Goal: Information Seeking & Learning: Find specific fact

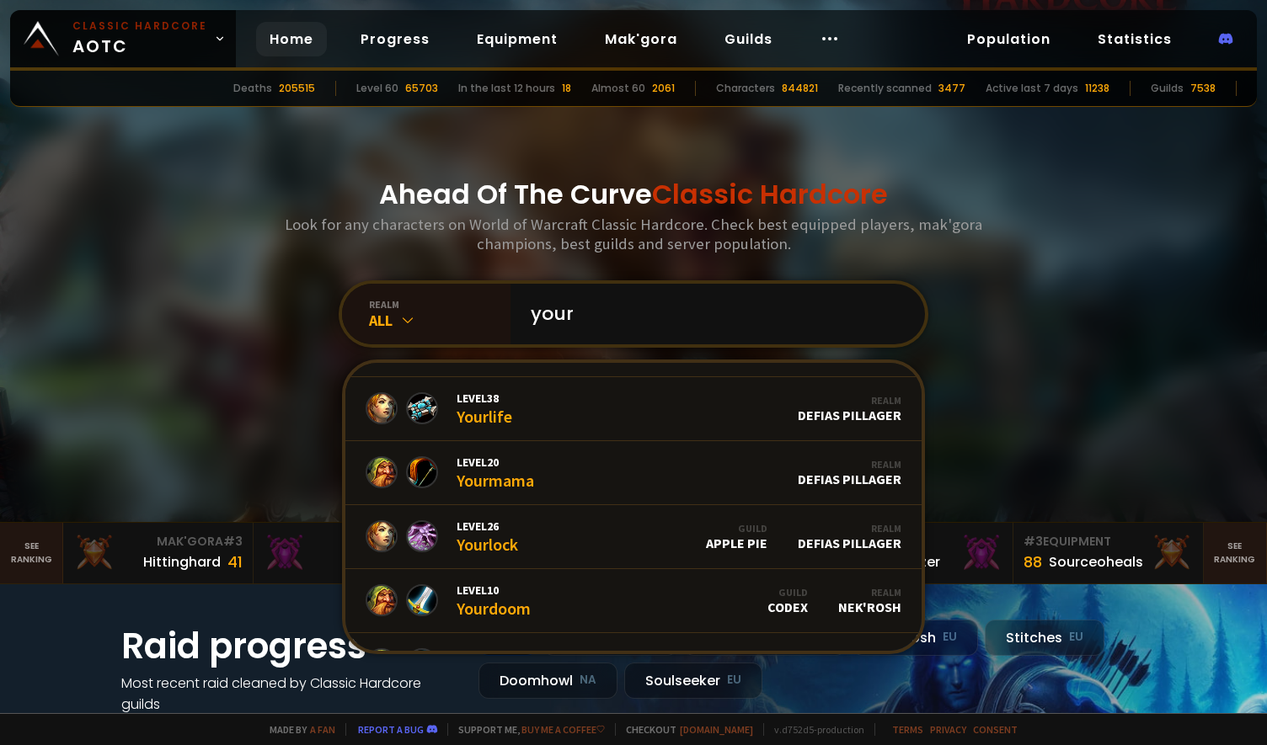
scroll to position [1029, 0]
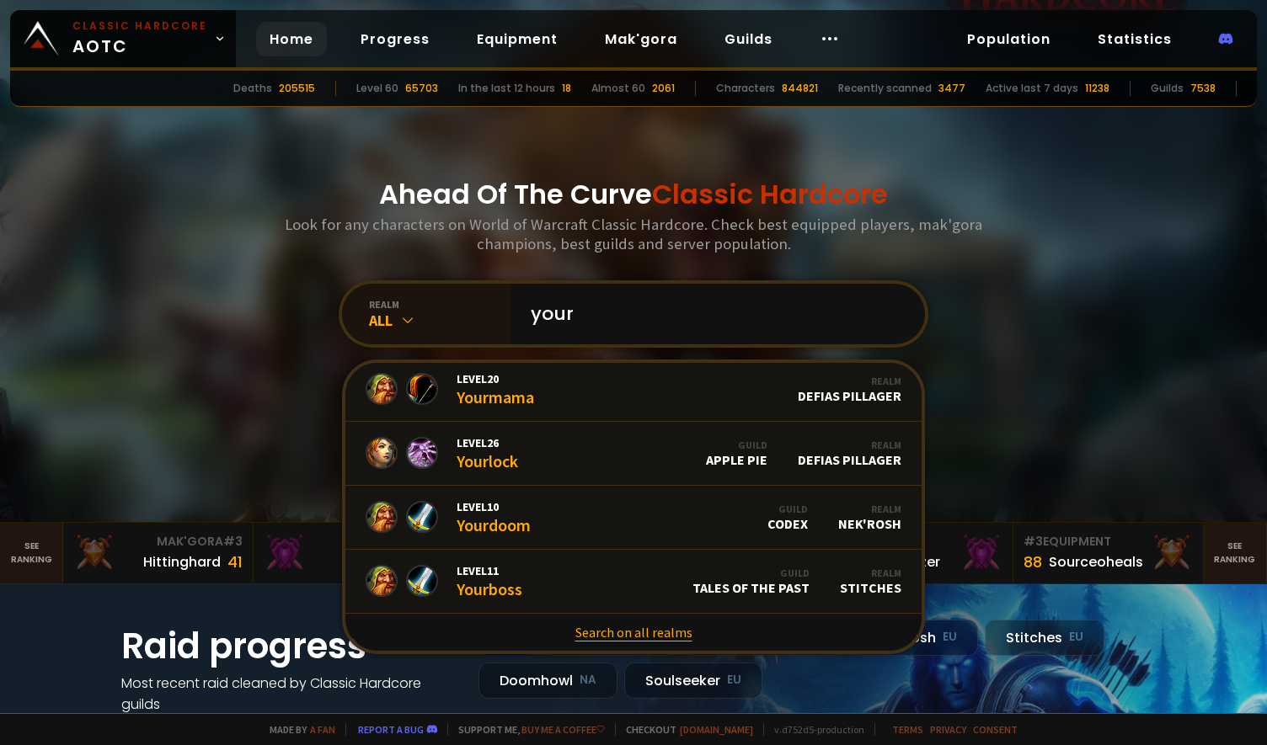
type input "your"
click at [631, 634] on link "Search on all realms" at bounding box center [633, 632] width 576 height 37
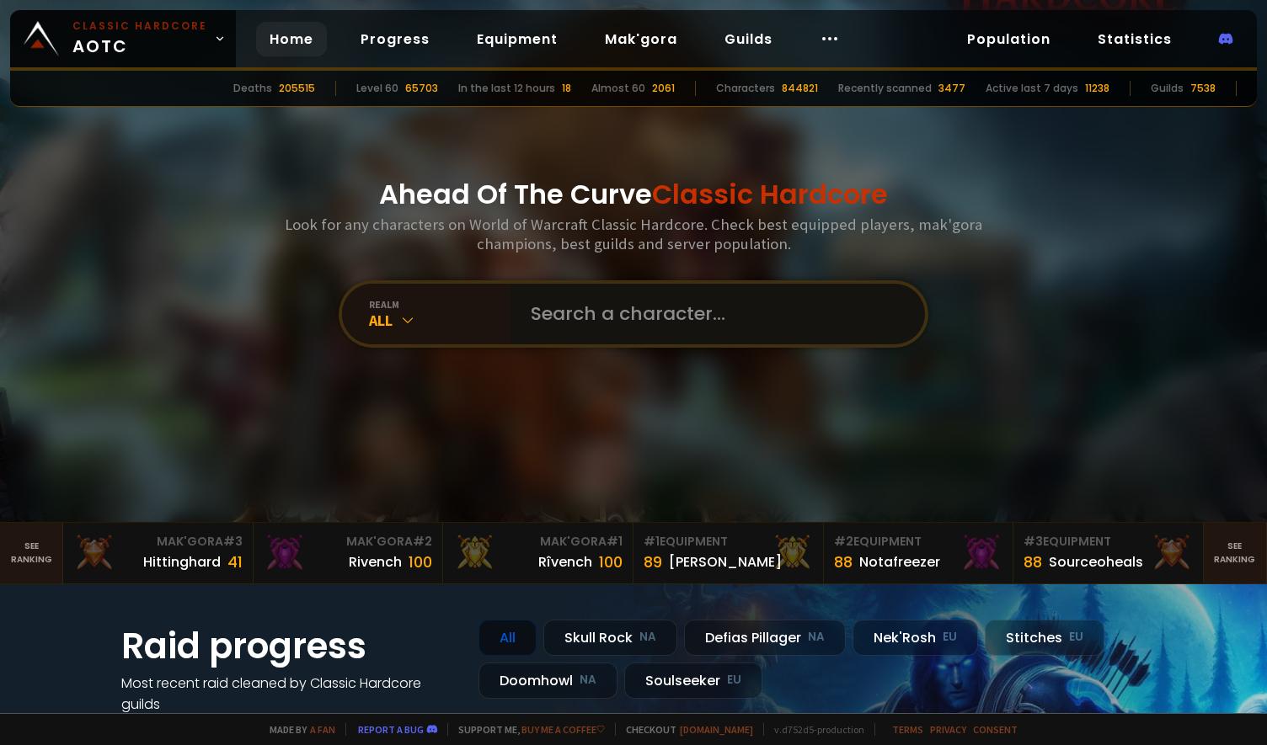
click at [605, 311] on input "text" at bounding box center [712, 314] width 384 height 61
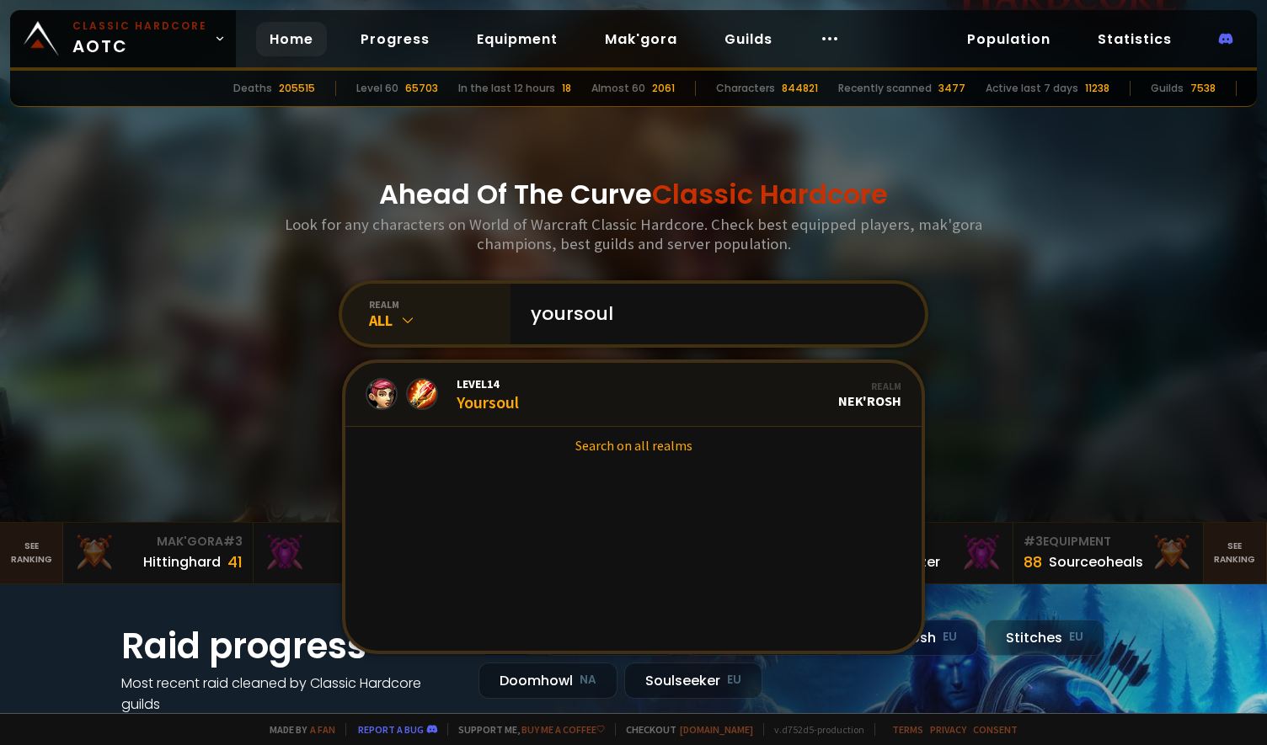
click at [392, 326] on div "All" at bounding box center [439, 320] width 141 height 19
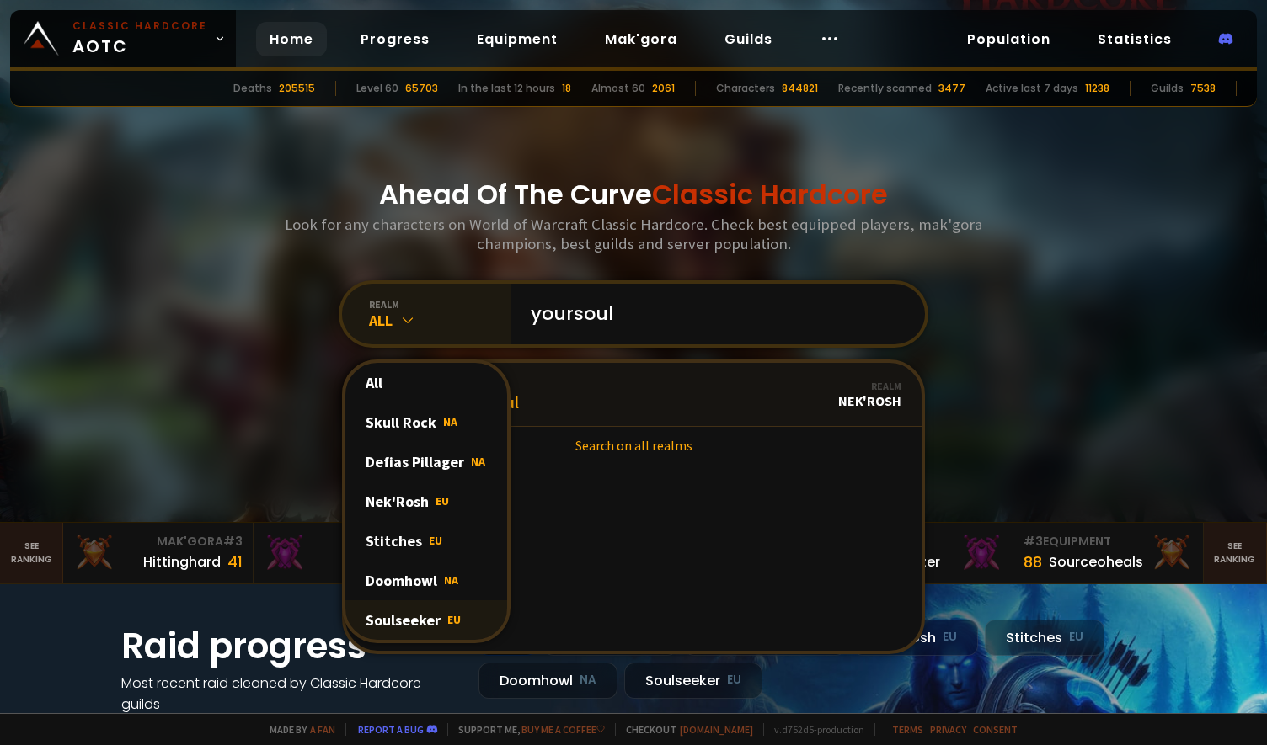
click at [402, 621] on div "Soulseeker EU" at bounding box center [426, 620] width 162 height 40
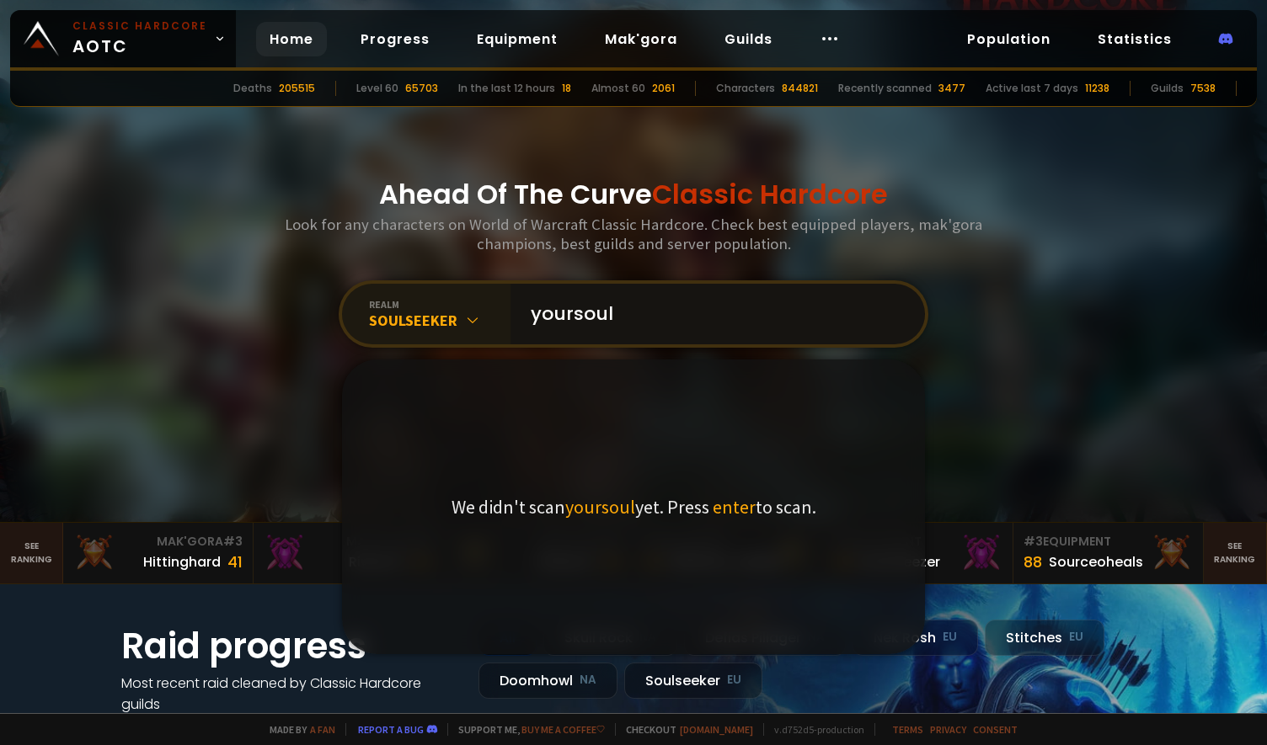
click at [628, 314] on input "yoursoul" at bounding box center [712, 314] width 384 height 61
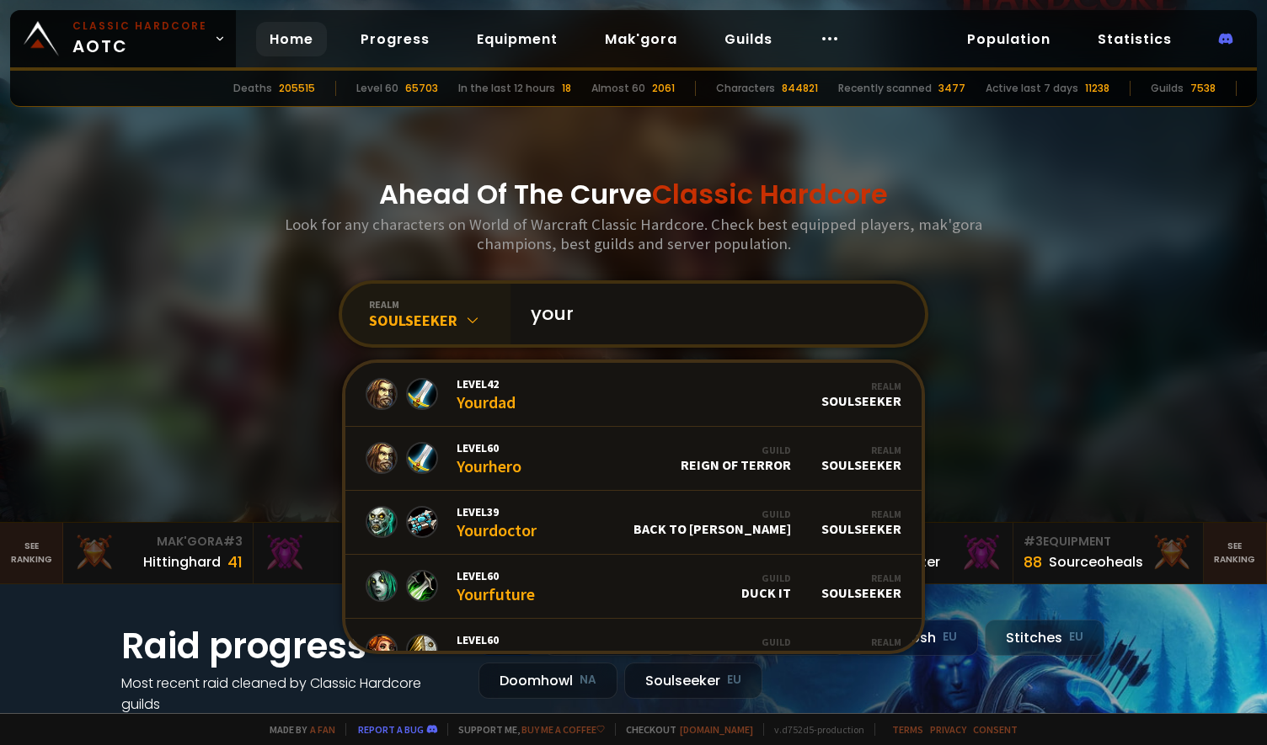
drag, startPoint x: 619, startPoint y: 321, endPoint x: 504, endPoint y: 311, distance: 115.8
click at [510, 311] on div "your" at bounding box center [717, 314] width 414 height 61
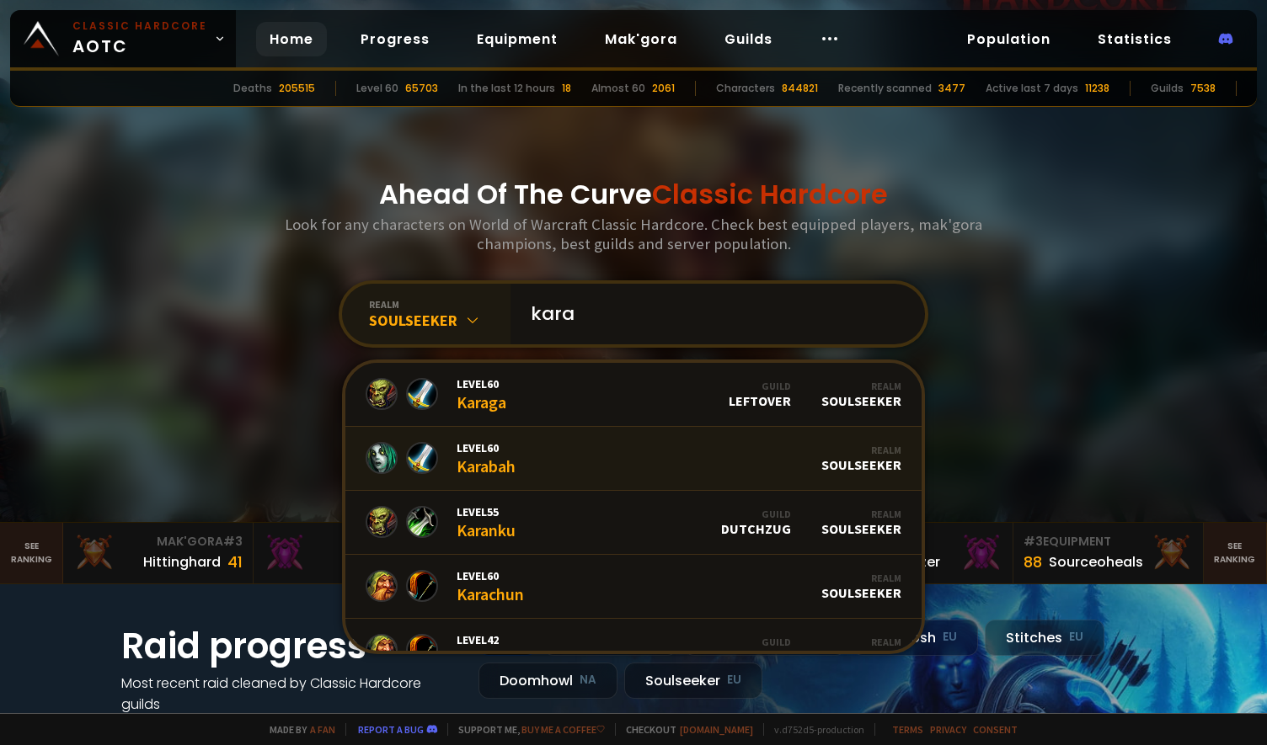
type input "kara"
click at [510, 456] on link "Level 60 Karabah Realm Soulseeker" at bounding box center [633, 459] width 576 height 64
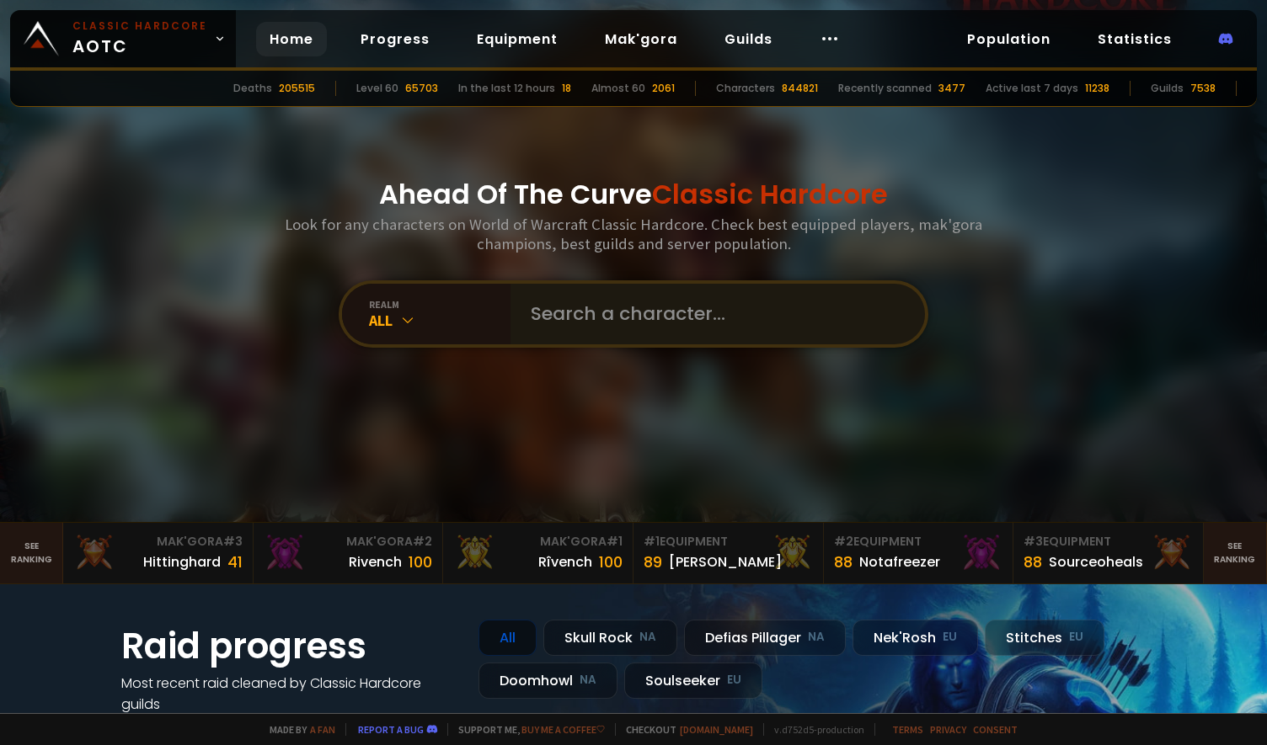
click at [512, 317] on div at bounding box center [717, 314] width 414 height 61
click at [552, 311] on input "text" at bounding box center [712, 314] width 384 height 61
type input "ц"
type input "e"
type input "welex"
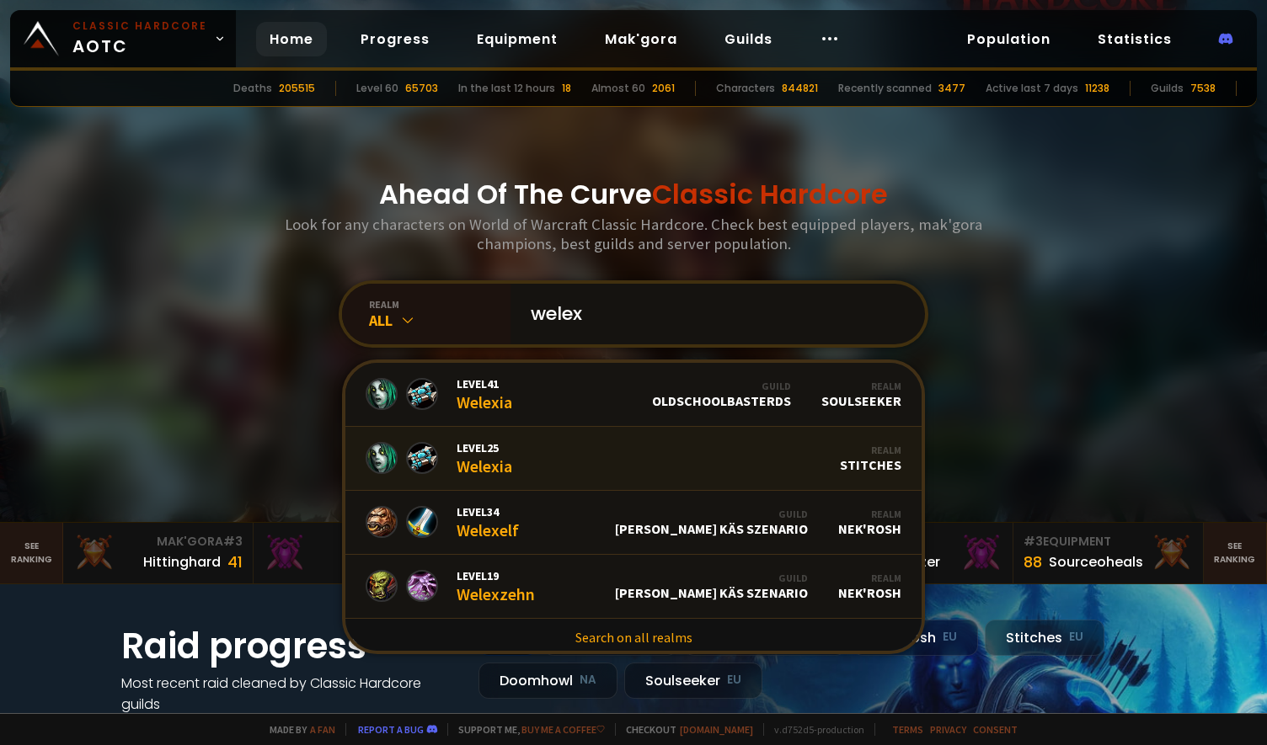
scroll to position [5, 0]
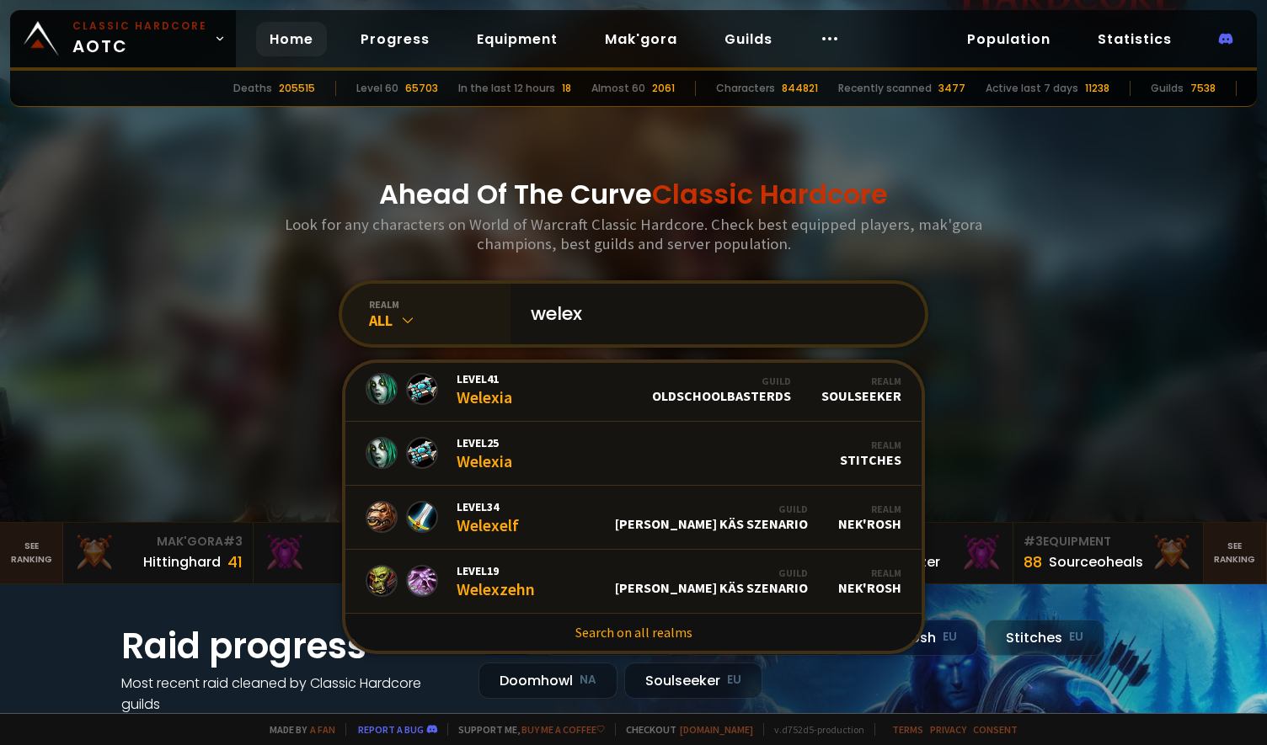
drag, startPoint x: 603, startPoint y: 302, endPoint x: 468, endPoint y: 302, distance: 134.8
click at [468, 302] on div "realm All welex Level 41 Welexia Guild OldschoolBasterds Realm Soulseeker Level…" at bounding box center [634, 313] width 590 height 67
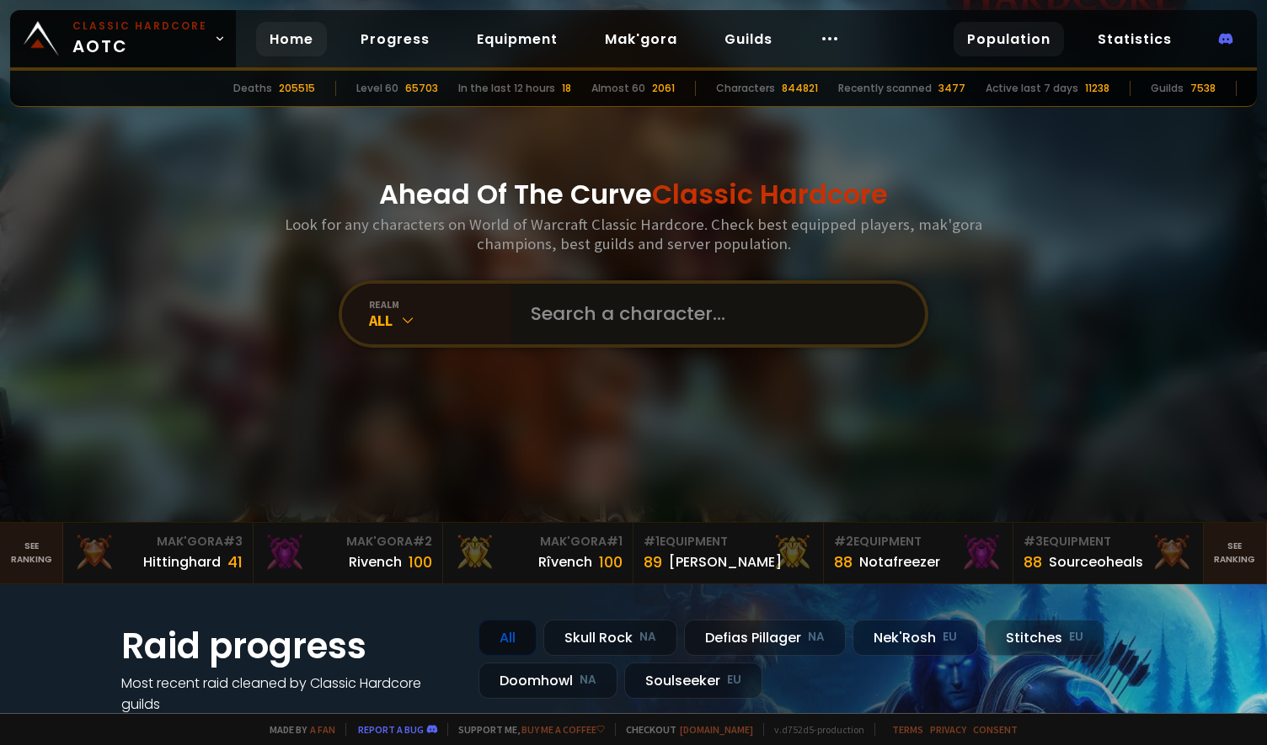
type input "Д"
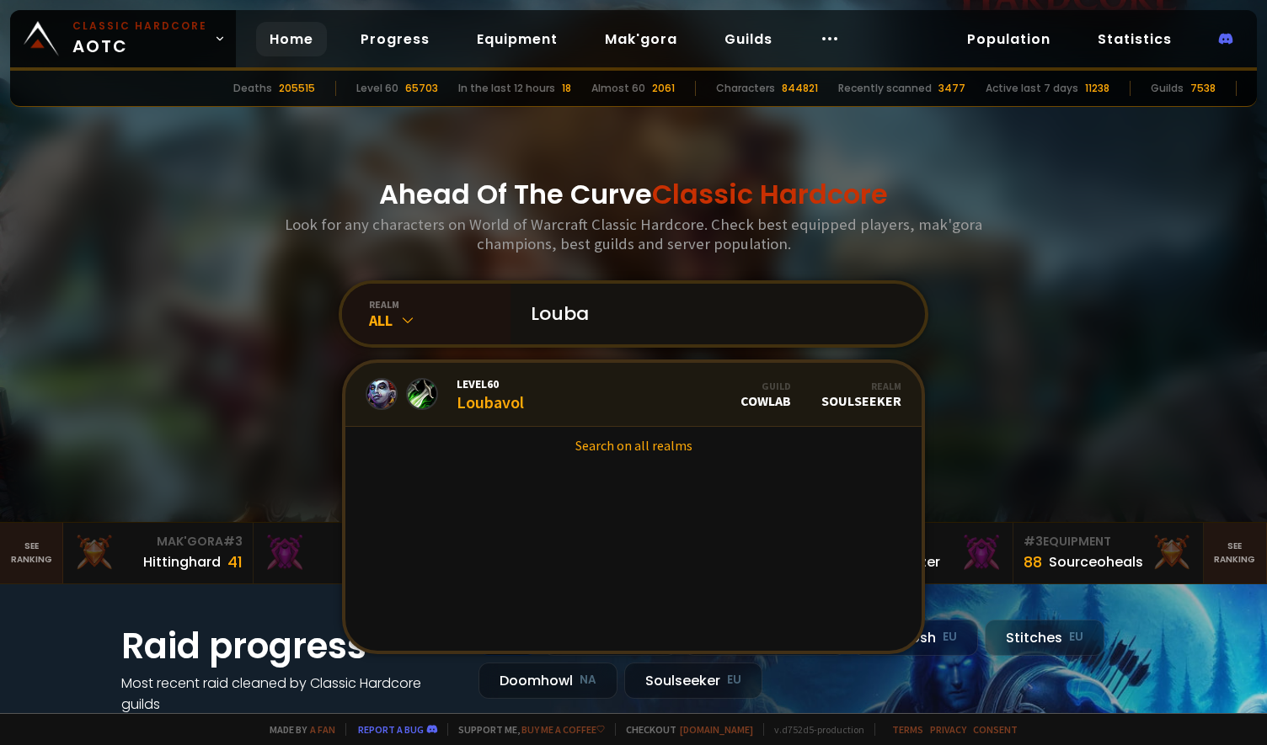
type input "Louba"
click at [551, 401] on link "Level 60 Loubavol Guild CowLab Realm Soulseeker" at bounding box center [633, 395] width 576 height 64
